Goal: Find contact information: Find contact information

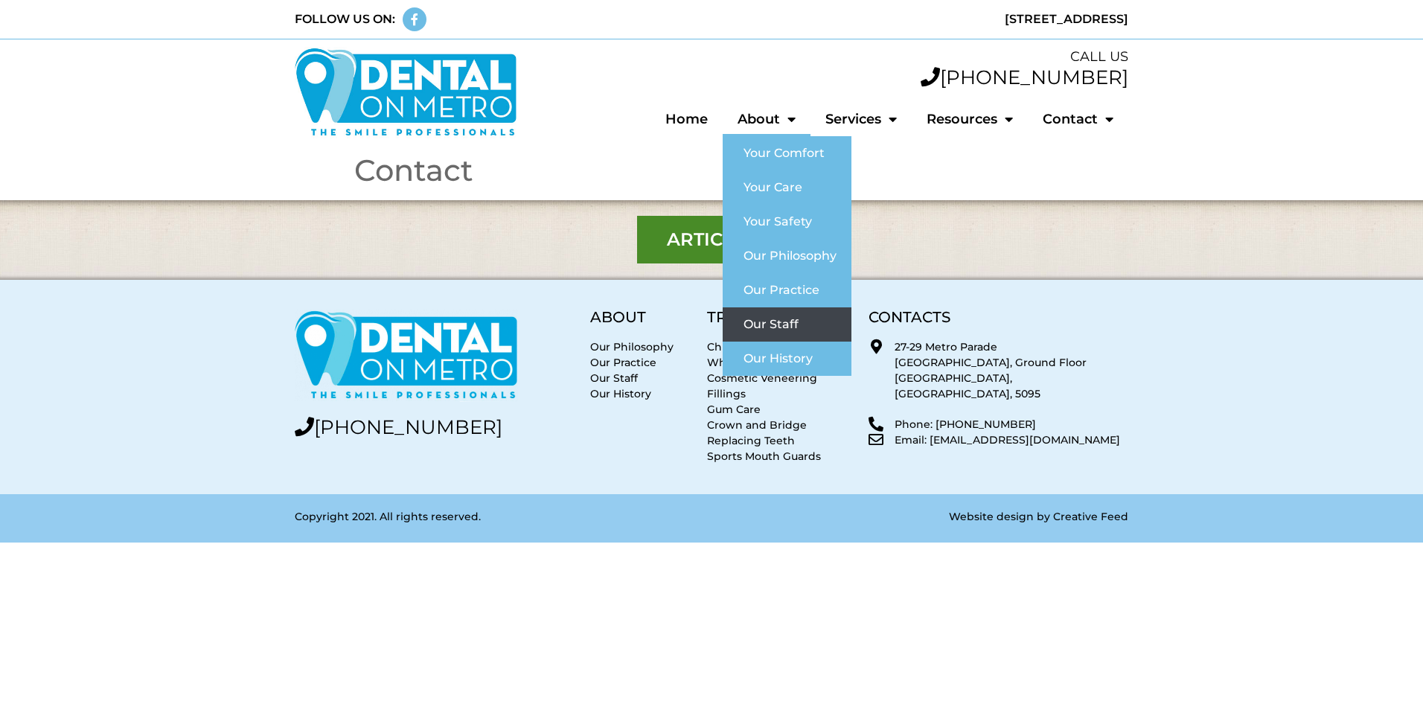
click at [801, 313] on link "Our Staff" at bounding box center [787, 324] width 129 height 34
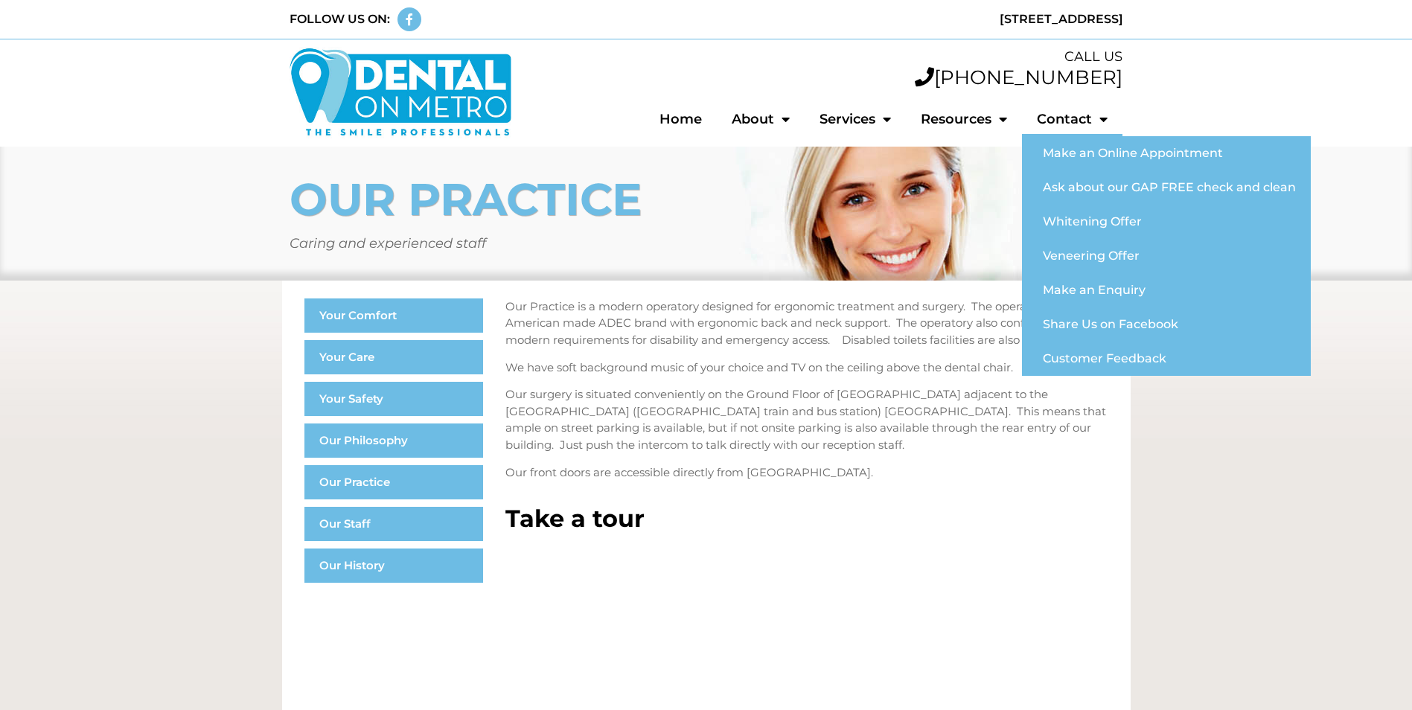
click at [1054, 121] on link "Contact" at bounding box center [1072, 119] width 101 height 34
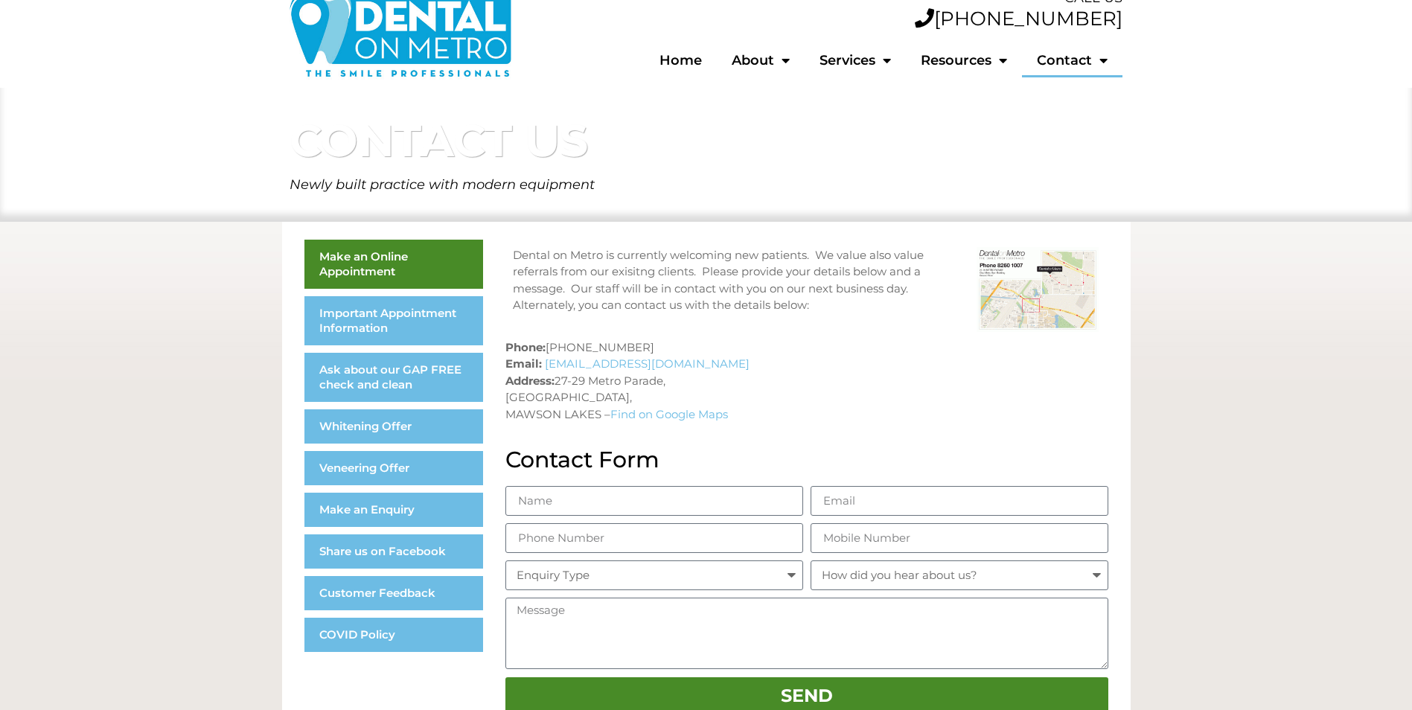
scroll to position [149, 0]
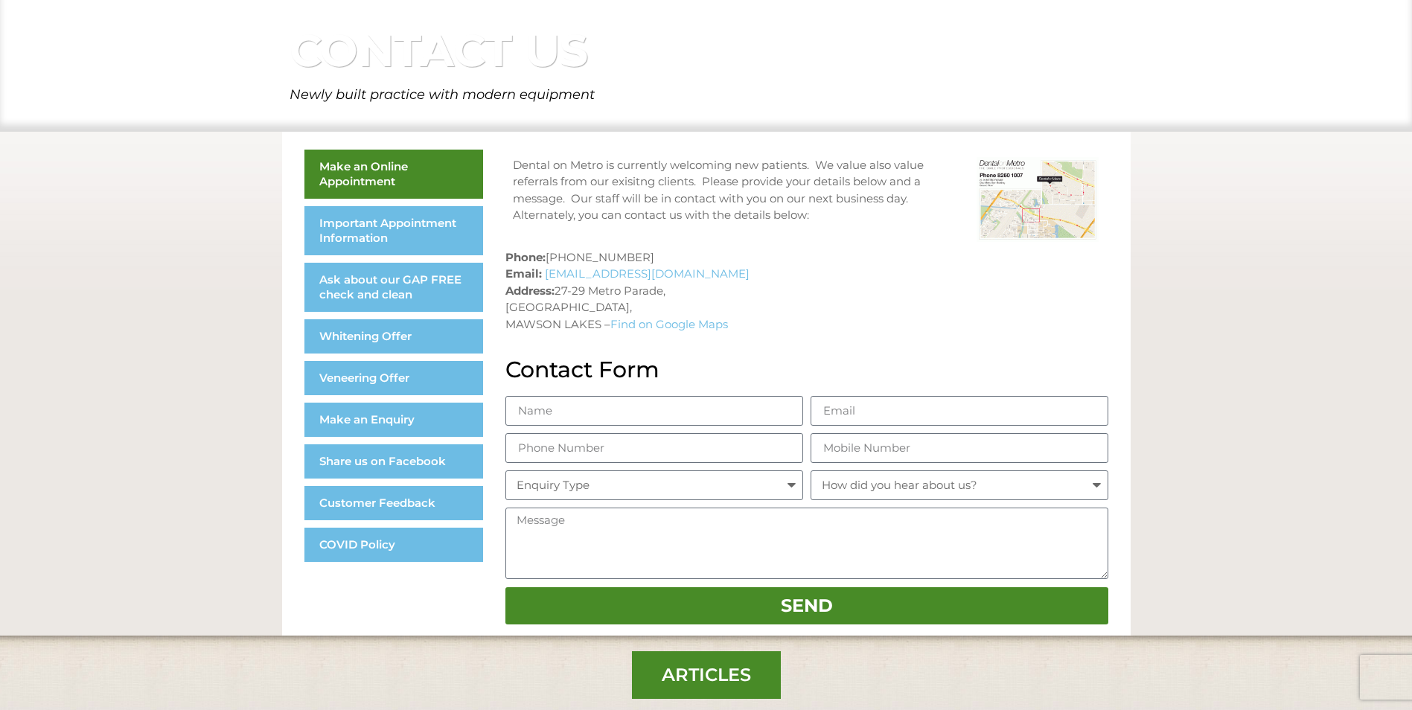
drag, startPoint x: 726, startPoint y: 307, endPoint x: 558, endPoint y: 293, distance: 168.0
click at [558, 293] on p "Phone: (08) 8260 1007 Email: enquiry@dentalonmetro.com.au Address: 27-29 Metro …" at bounding box center [806, 291] width 603 height 84
copy p "27-29 Metro Parade, Club Metro Building, Ground Floor,"
click at [764, 284] on p "Phone: (08) 8260 1007 Email: enquiry@dentalonmetro.com.au Address: 27-29 Metro …" at bounding box center [806, 291] width 603 height 84
drag, startPoint x: 747, startPoint y: 304, endPoint x: 559, endPoint y: 293, distance: 187.9
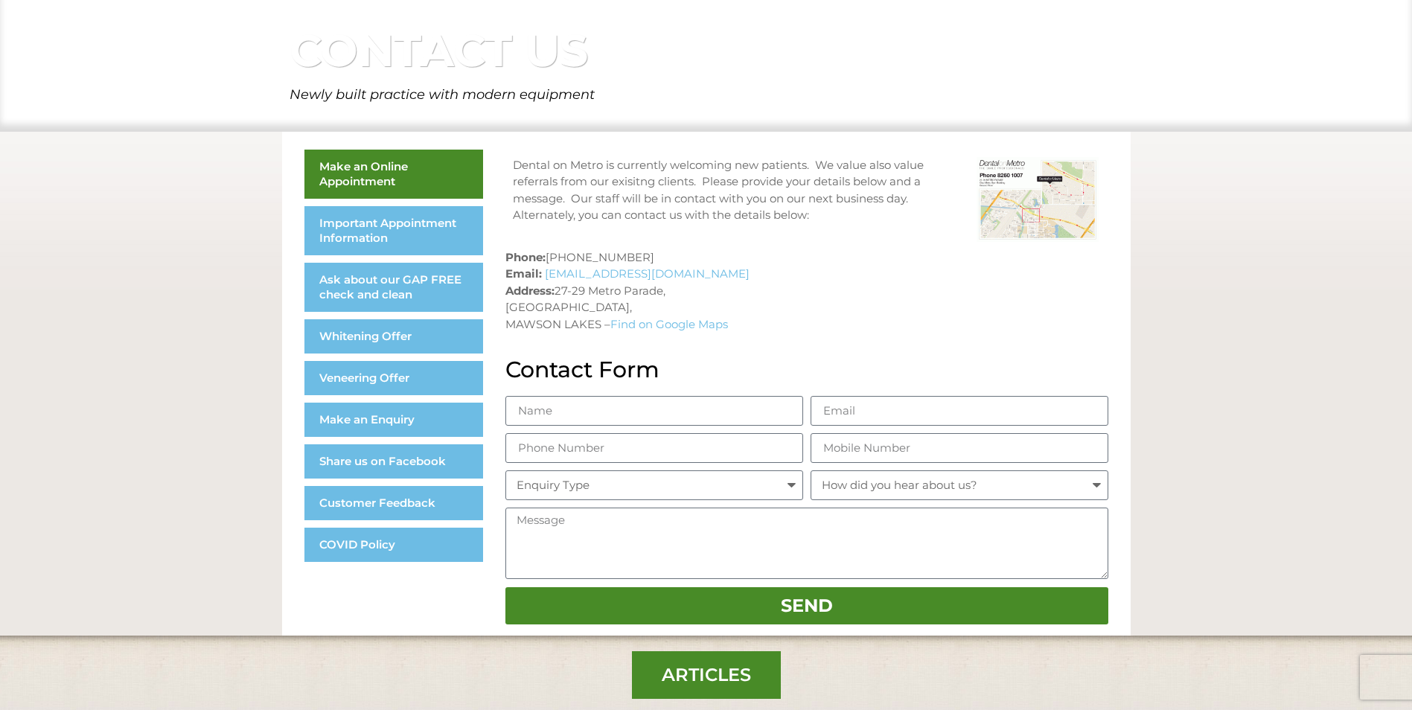
click at [559, 293] on p "Phone: (08) 8260 1007 Email: enquiry@dentalonmetro.com.au Address: 27-29 Metro …" at bounding box center [806, 291] width 603 height 84
copy p "27-29 Metro Parade, Club Metro Building, Ground Floor,"
click at [841, 293] on p "Phone: (08) 8260 1007 Email: enquiry@dentalonmetro.com.au Address: 27-29 Metro …" at bounding box center [806, 291] width 603 height 84
drag, startPoint x: 599, startPoint y: 321, endPoint x: 506, endPoint y: 325, distance: 92.4
click at [506, 325] on p "Phone: (08) 8260 1007 Email: enquiry@dentalonmetro.com.au Address: 27-29 Metro …" at bounding box center [806, 291] width 603 height 84
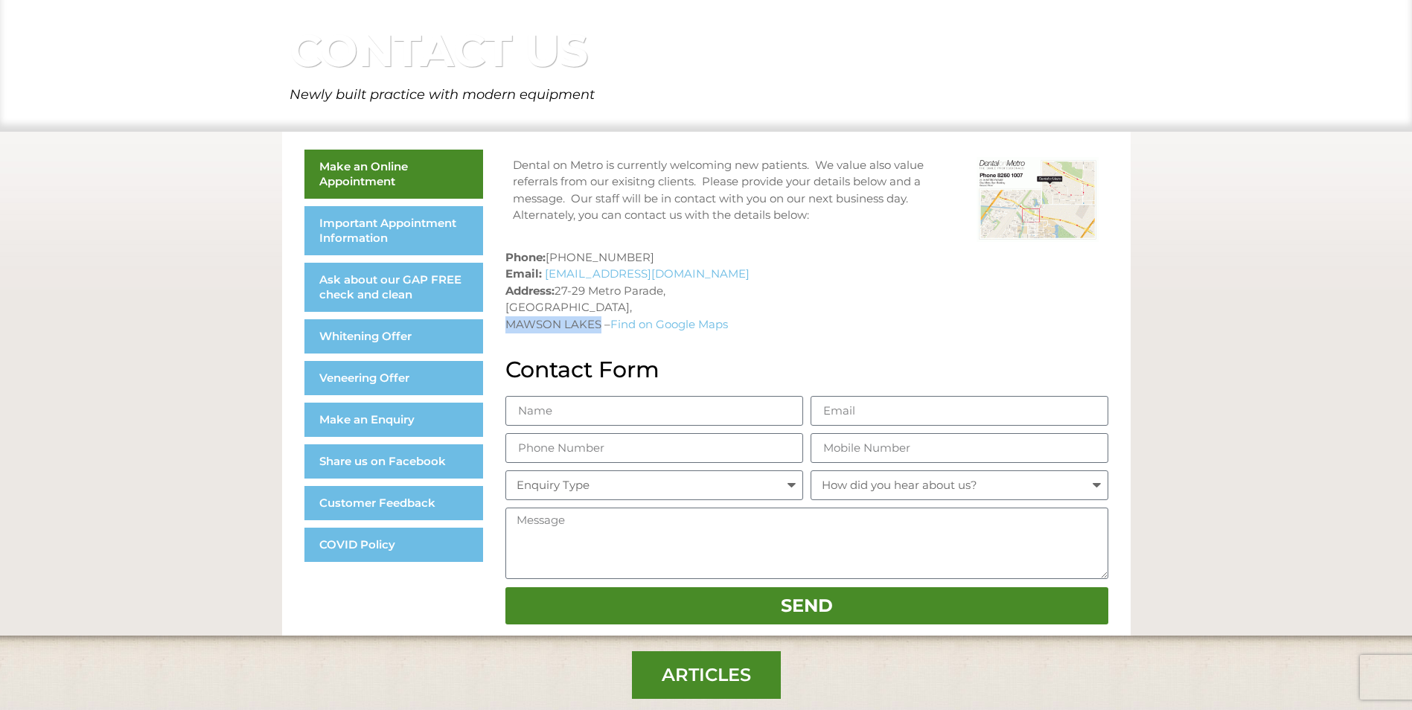
copy p "MAWSON LAKES"
click at [820, 333] on p "Phone: (08) 8260 1007 Email: enquiry@dentalonmetro.com.au Address: 27-29 Metro …" at bounding box center [806, 291] width 603 height 84
drag, startPoint x: 763, startPoint y: 281, endPoint x: 546, endPoint y: 272, distance: 216.8
click at [546, 272] on p "Phone: (08) 8260 1007 Email: enquiry@dentalonmetro.com.au Address: 27-29 Metro …" at bounding box center [806, 291] width 603 height 84
copy link "enquiry@dentalonmetro.com.au"
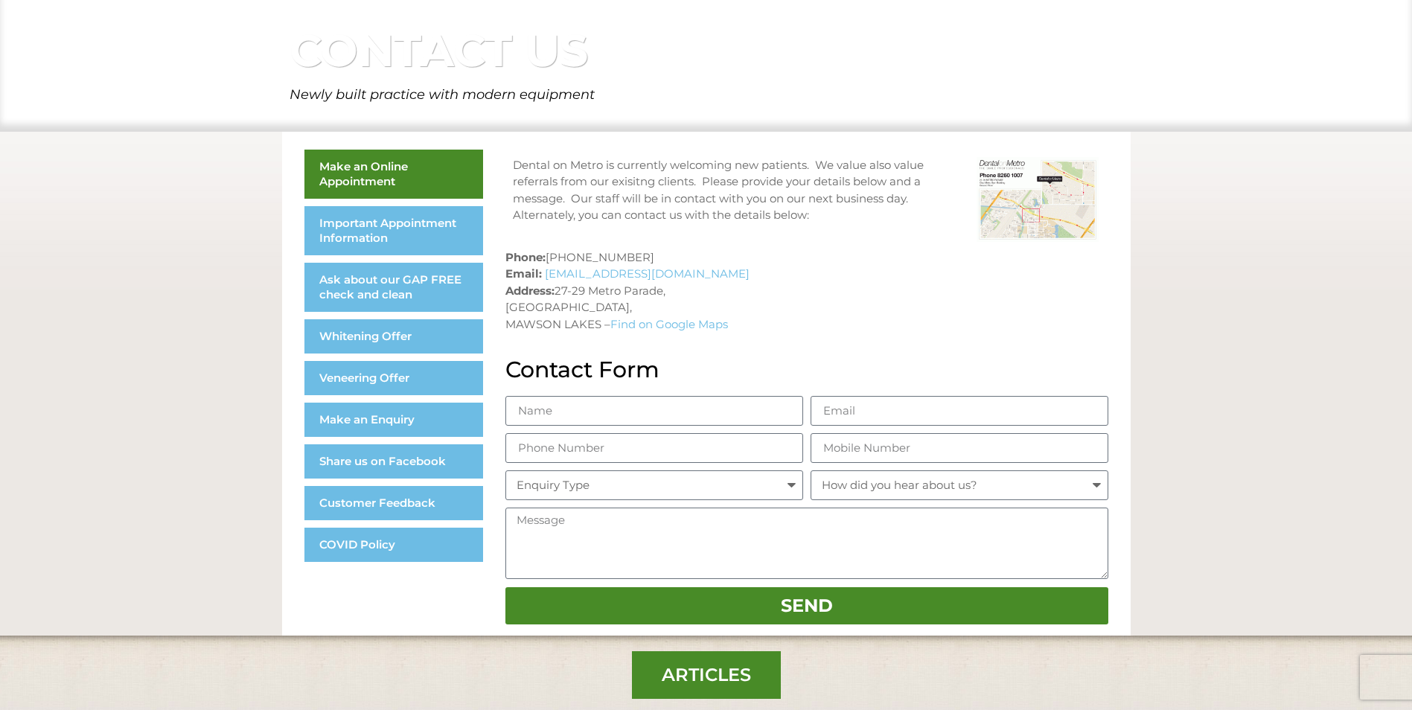
click at [934, 299] on p "Phone: (08) 8260 1007 Email: enquiry@dentalonmetro.com.au Address: 27-29 Metro …" at bounding box center [806, 291] width 603 height 84
